Goal: Transaction & Acquisition: Subscribe to service/newsletter

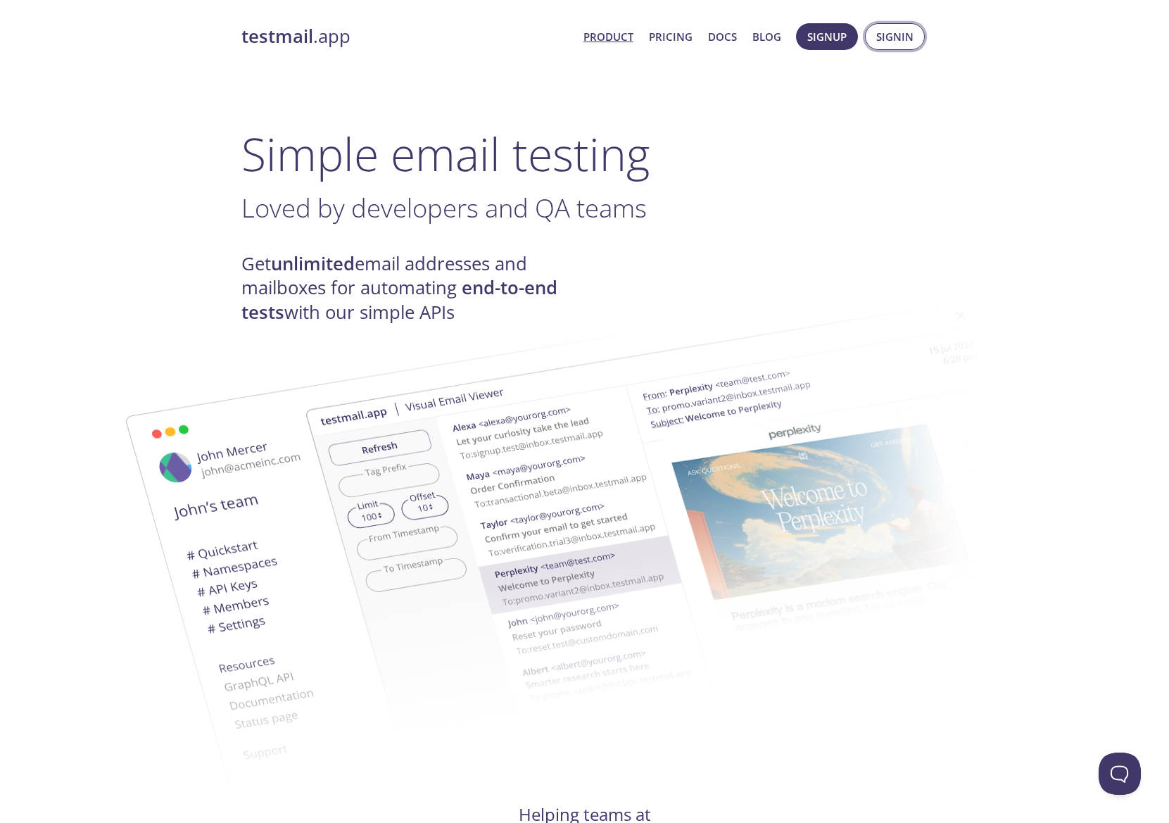
click at [882, 43] on span "Signin" at bounding box center [894, 36] width 37 height 18
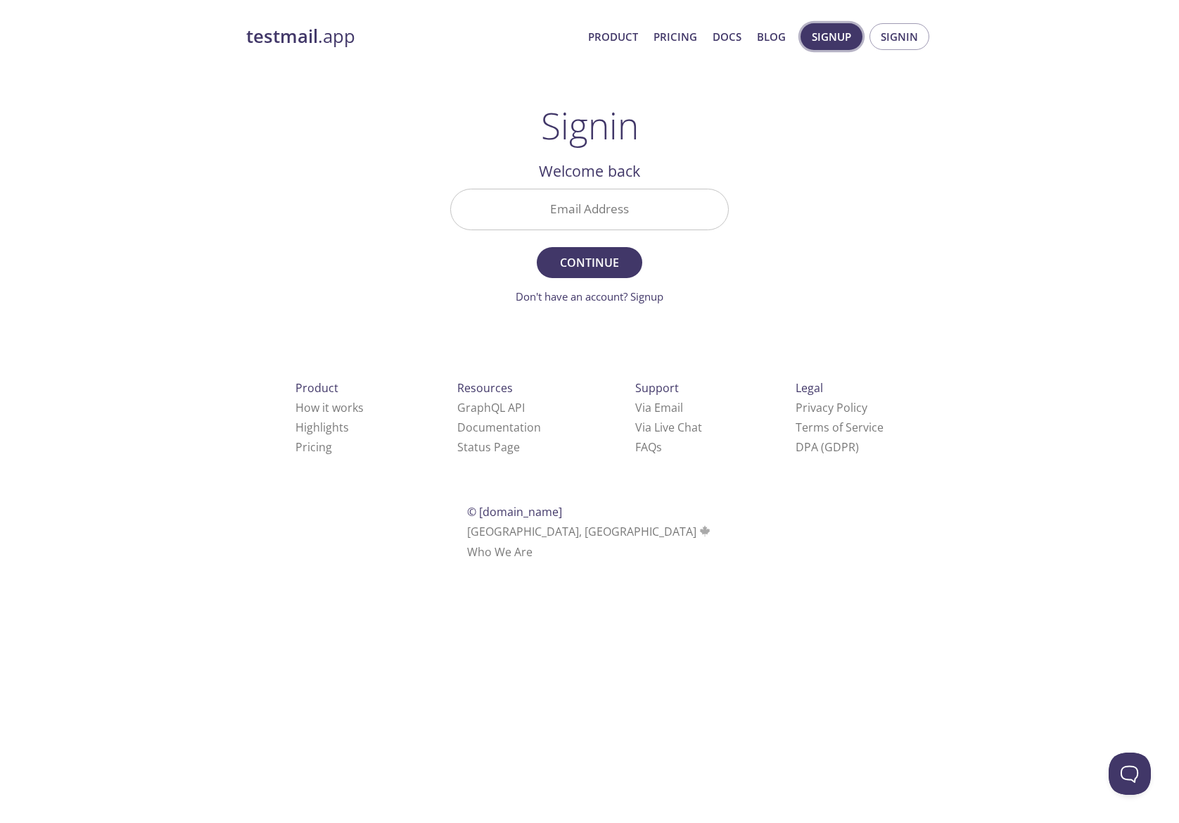
click at [842, 45] on span "Signup" at bounding box center [831, 36] width 39 height 18
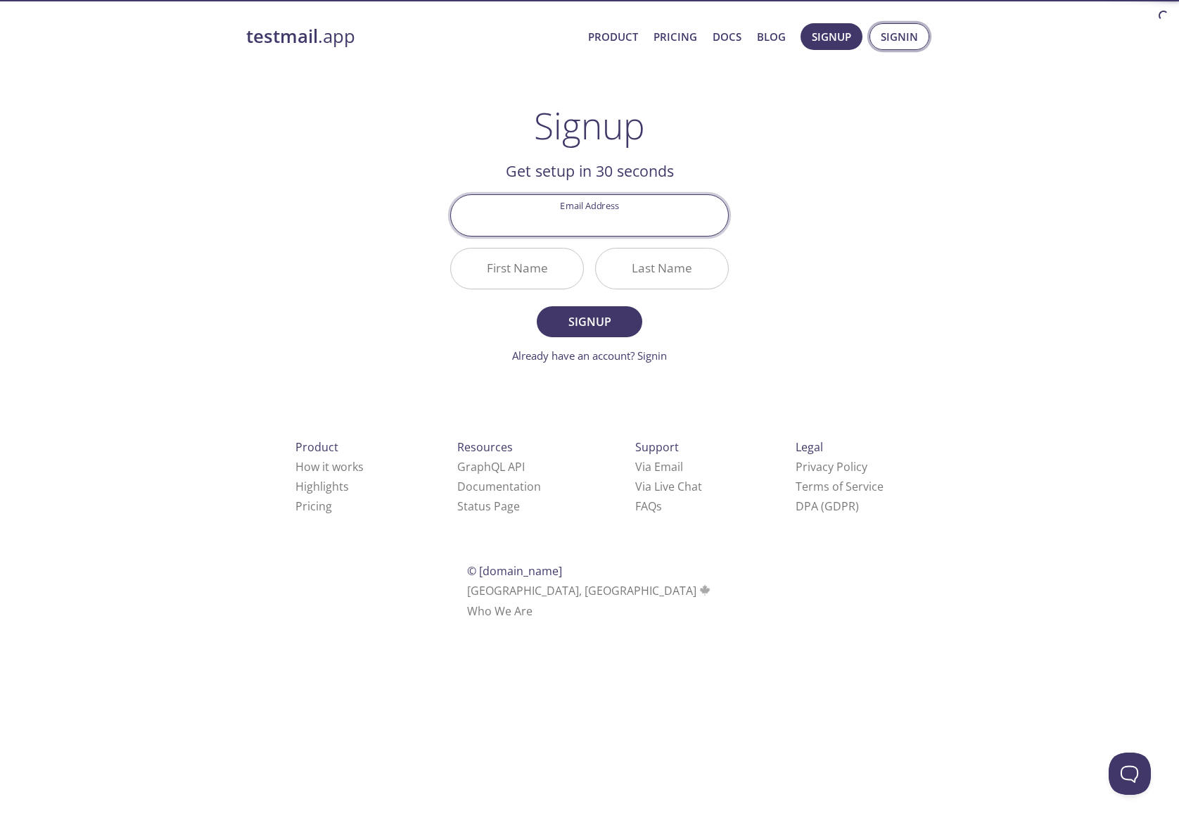
click at [897, 42] on span "Signin" at bounding box center [899, 36] width 37 height 18
